Goal: Communication & Community: Answer question/provide support

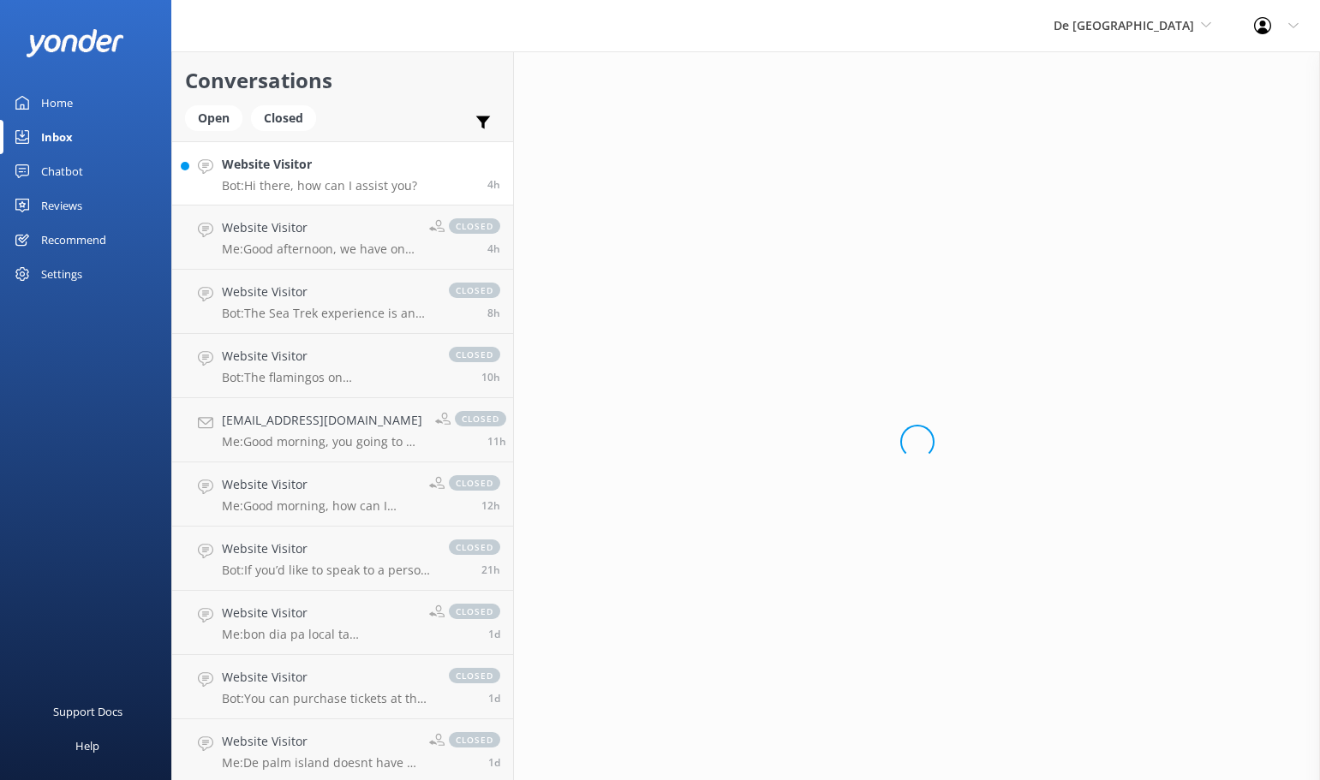
click at [401, 175] on div "Website Visitor Bot: Hi there, how can I assist you?" at bounding box center [319, 173] width 195 height 37
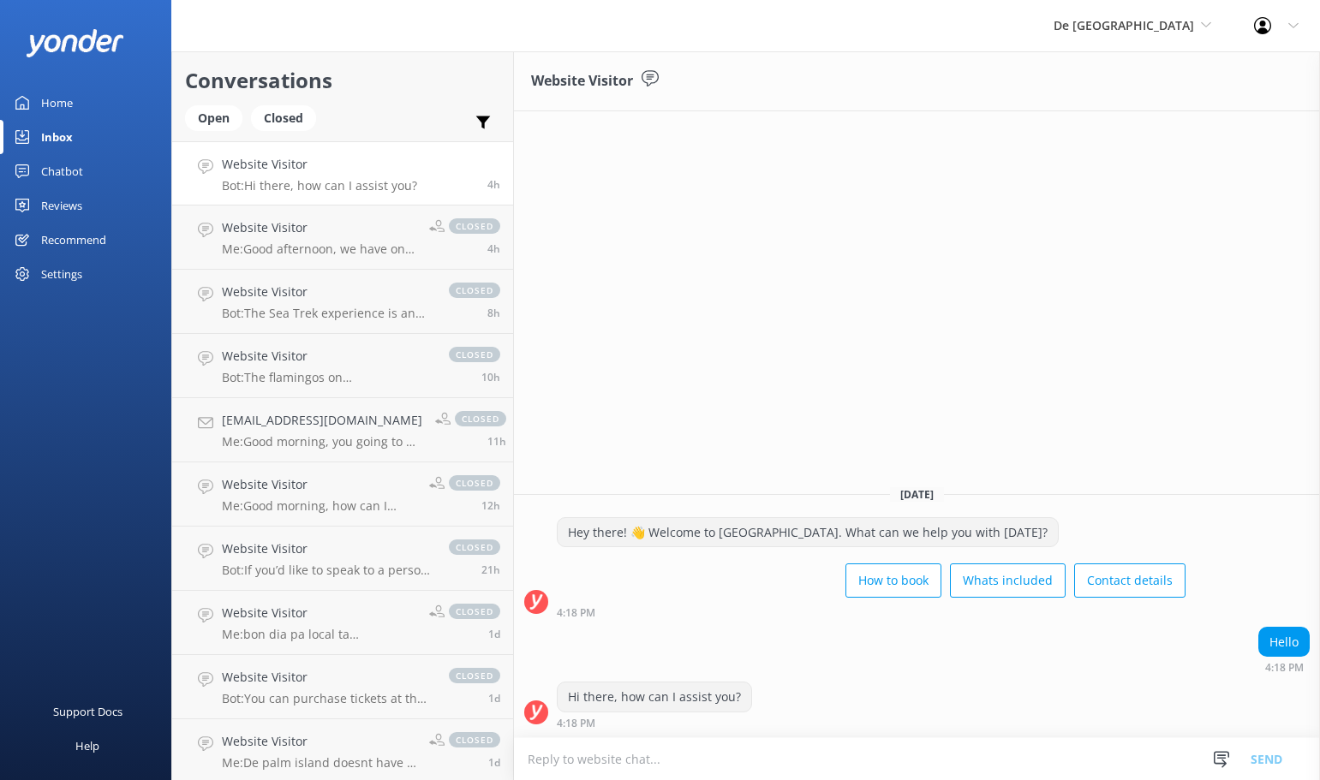
click at [325, 175] on div "Website Visitor Bot: Hi there, how can I assist you?" at bounding box center [319, 173] width 195 height 37
click at [406, 174] on h4 "Website Visitor" at bounding box center [319, 164] width 195 height 19
click at [64, 134] on div "Inbox" at bounding box center [57, 137] width 32 height 34
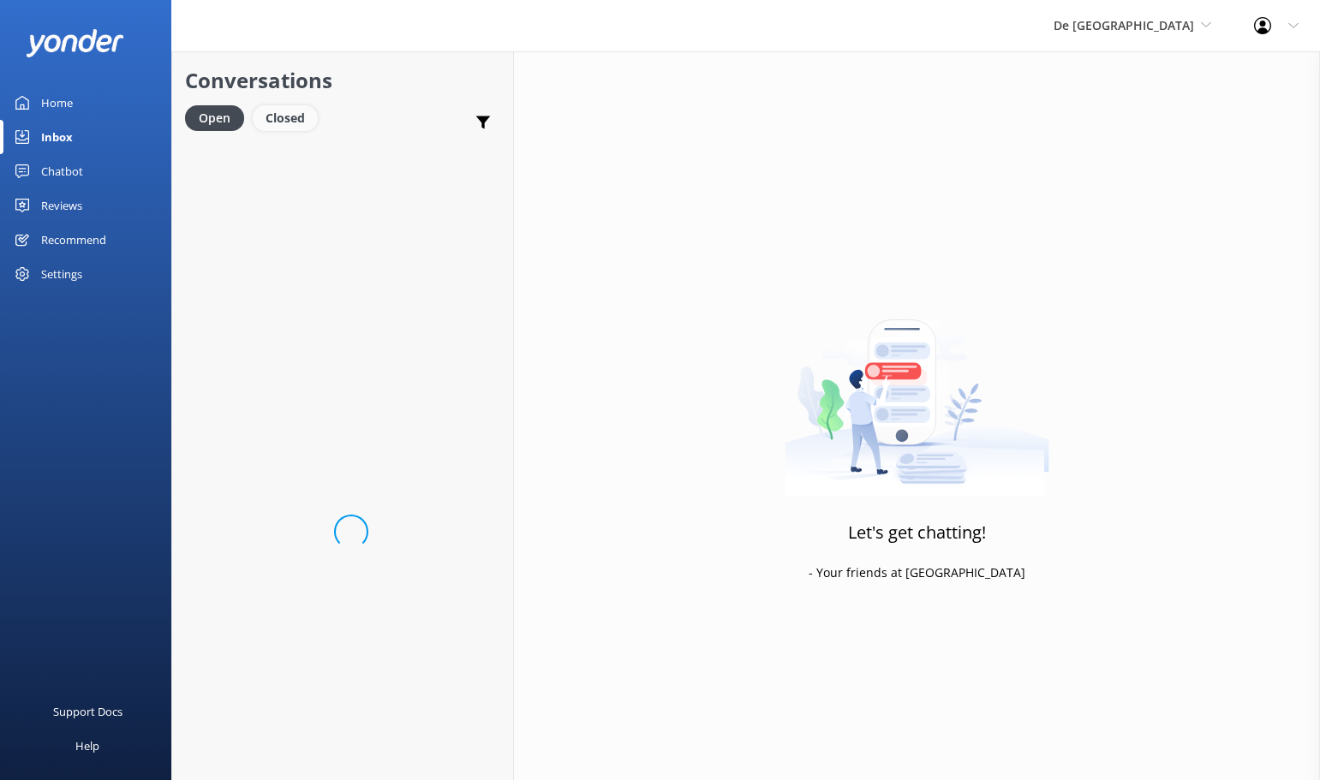
click at [315, 114] on div "Closed" at bounding box center [285, 118] width 65 height 26
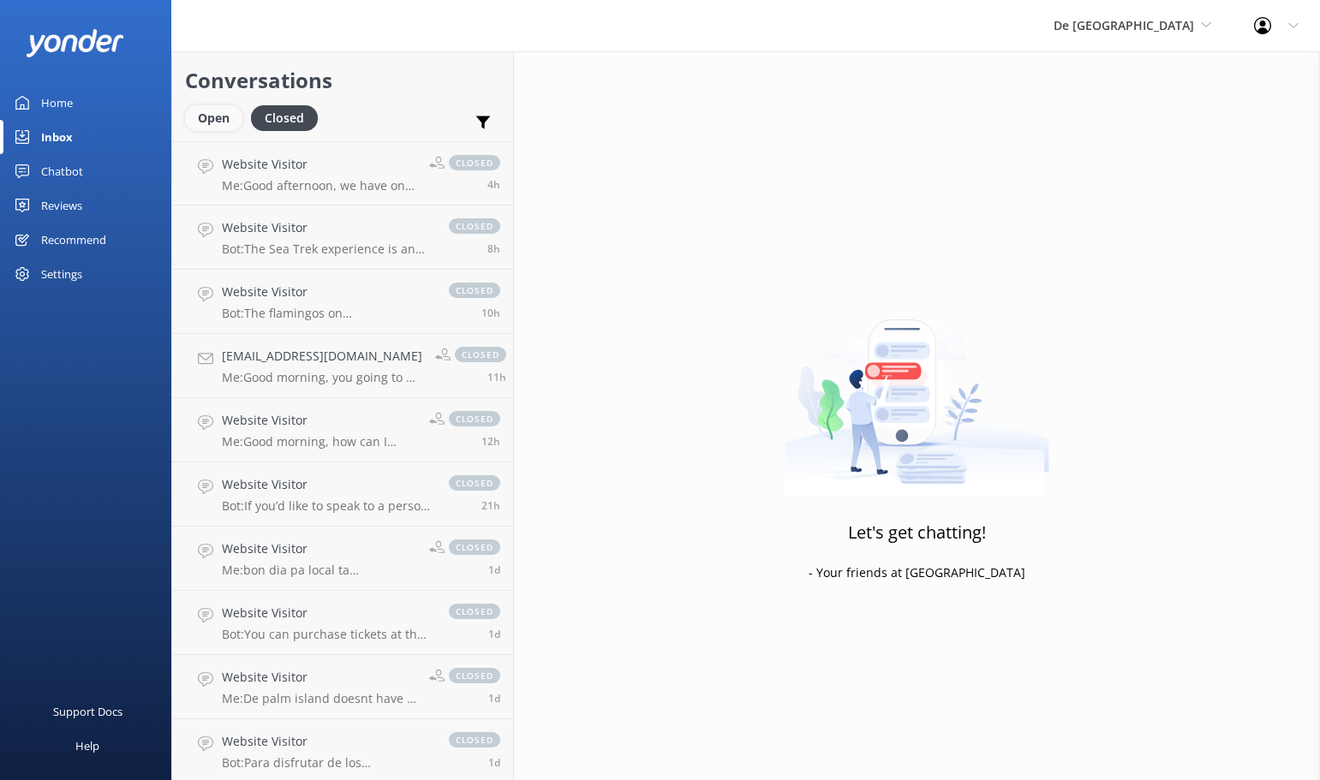
click at [196, 113] on div "Open" at bounding box center [213, 118] width 57 height 26
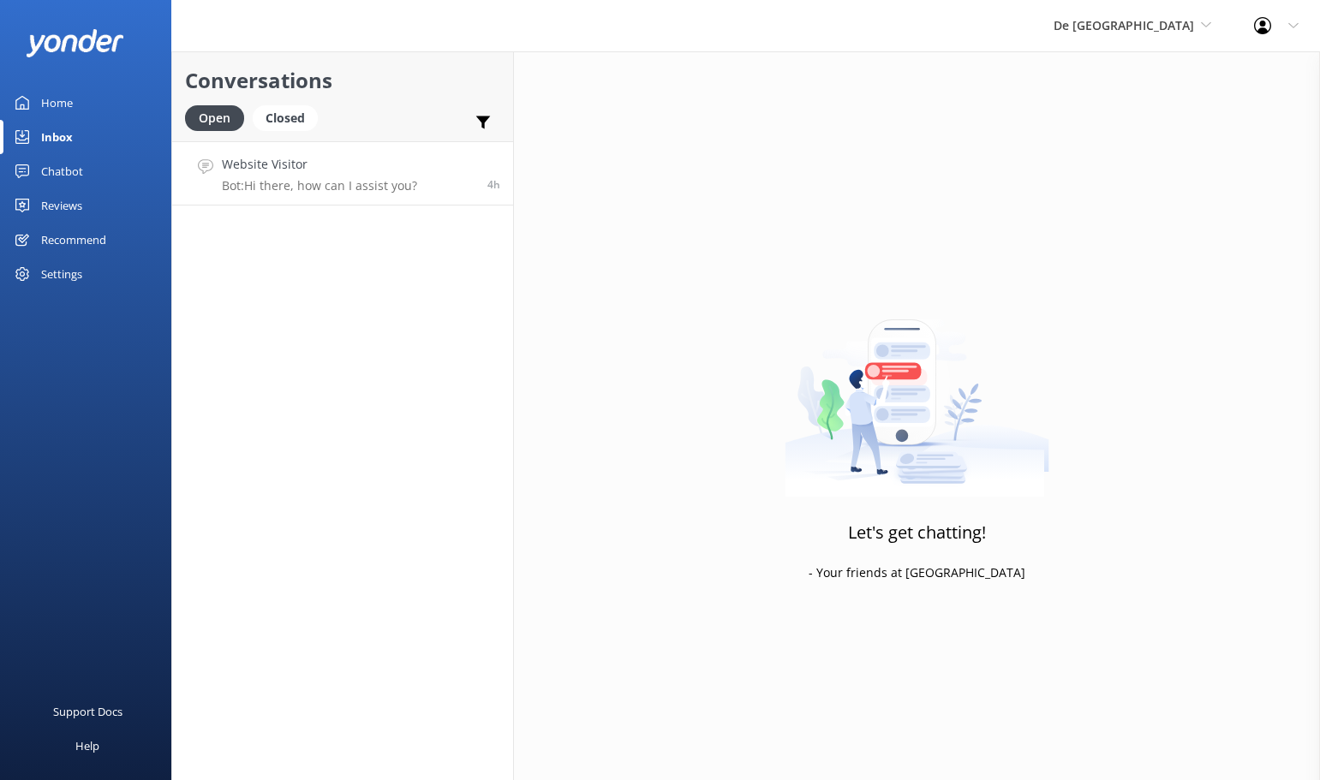
click at [344, 171] on h4 "Website Visitor" at bounding box center [319, 164] width 195 height 19
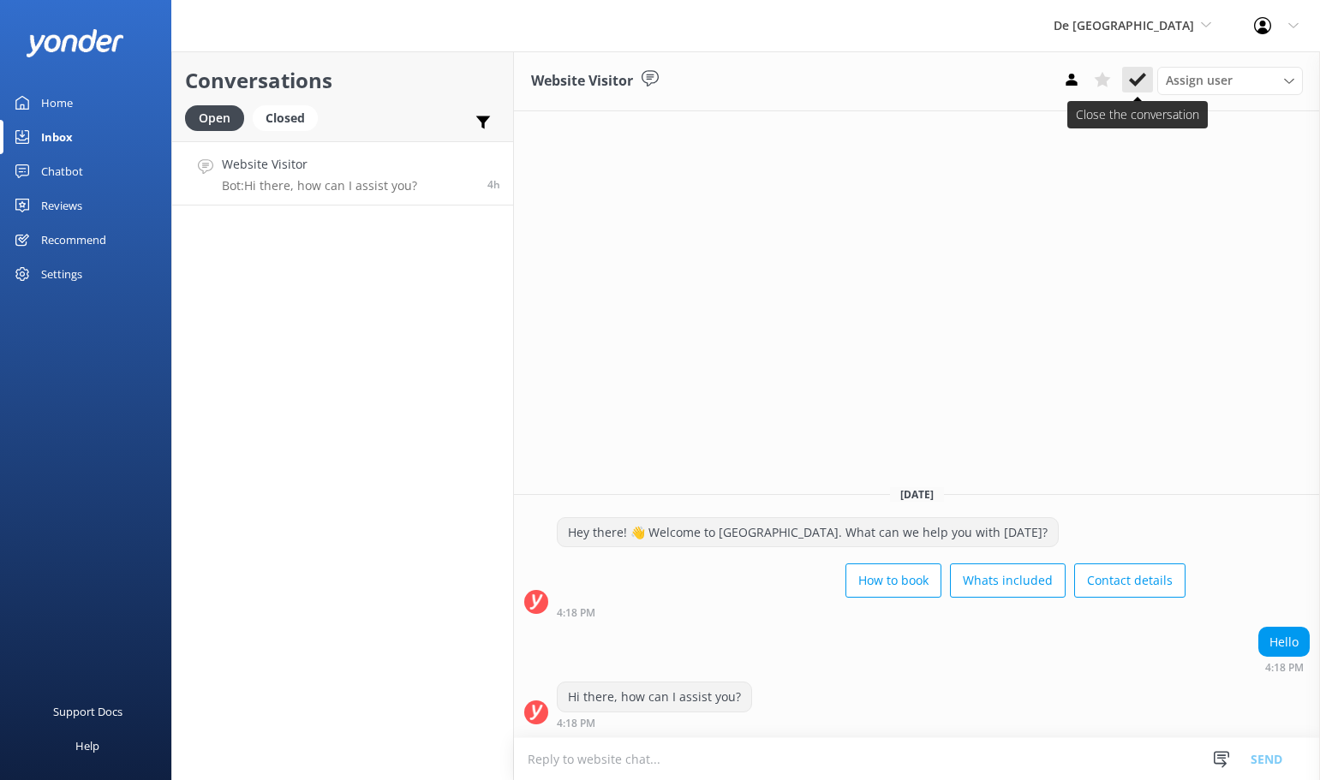
click at [1129, 80] on use at bounding box center [1137, 80] width 17 height 14
